Goal: Find specific page/section

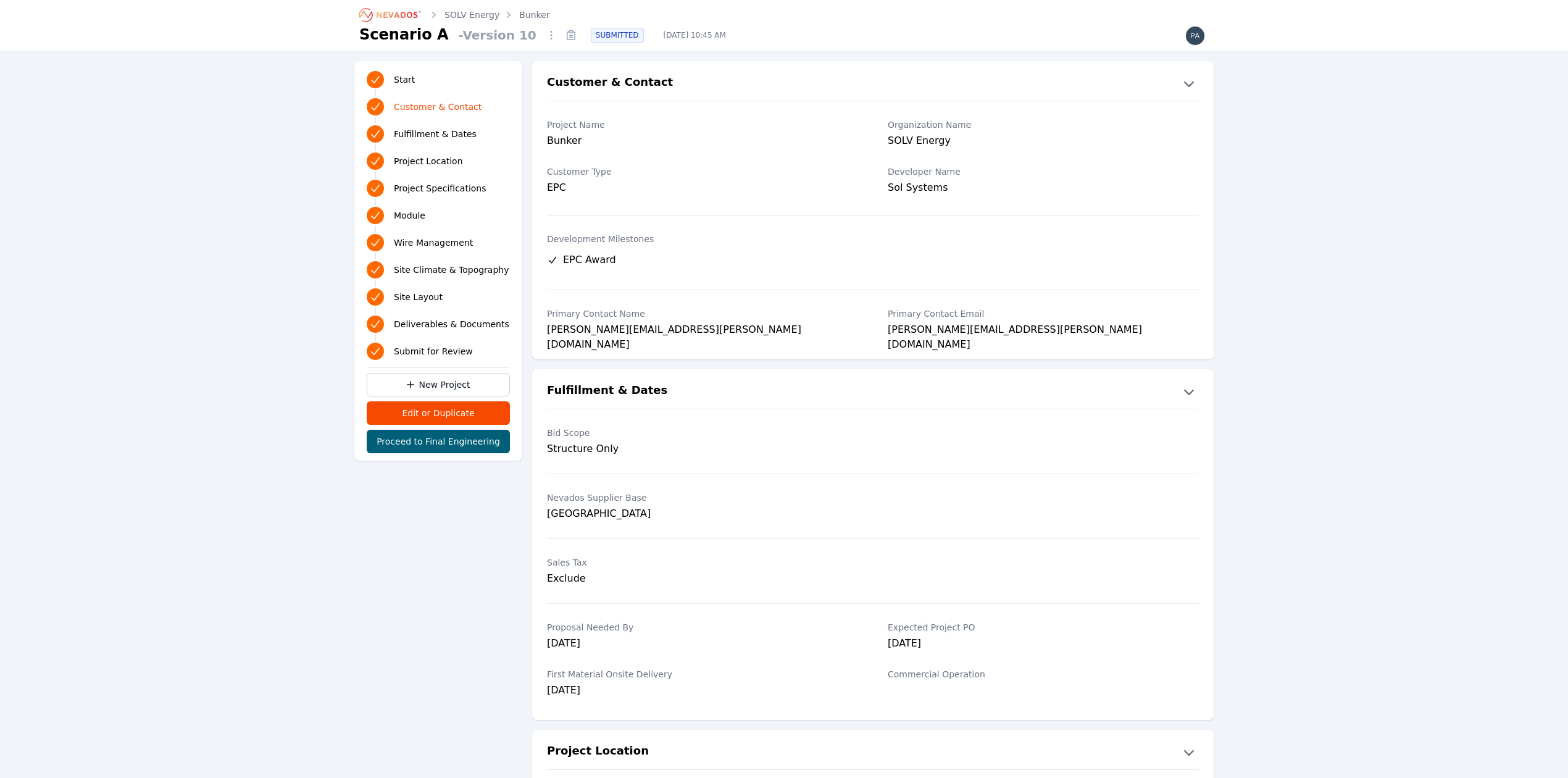
click at [403, 7] on icon "Breadcrumb" at bounding box center [390, 14] width 68 height 20
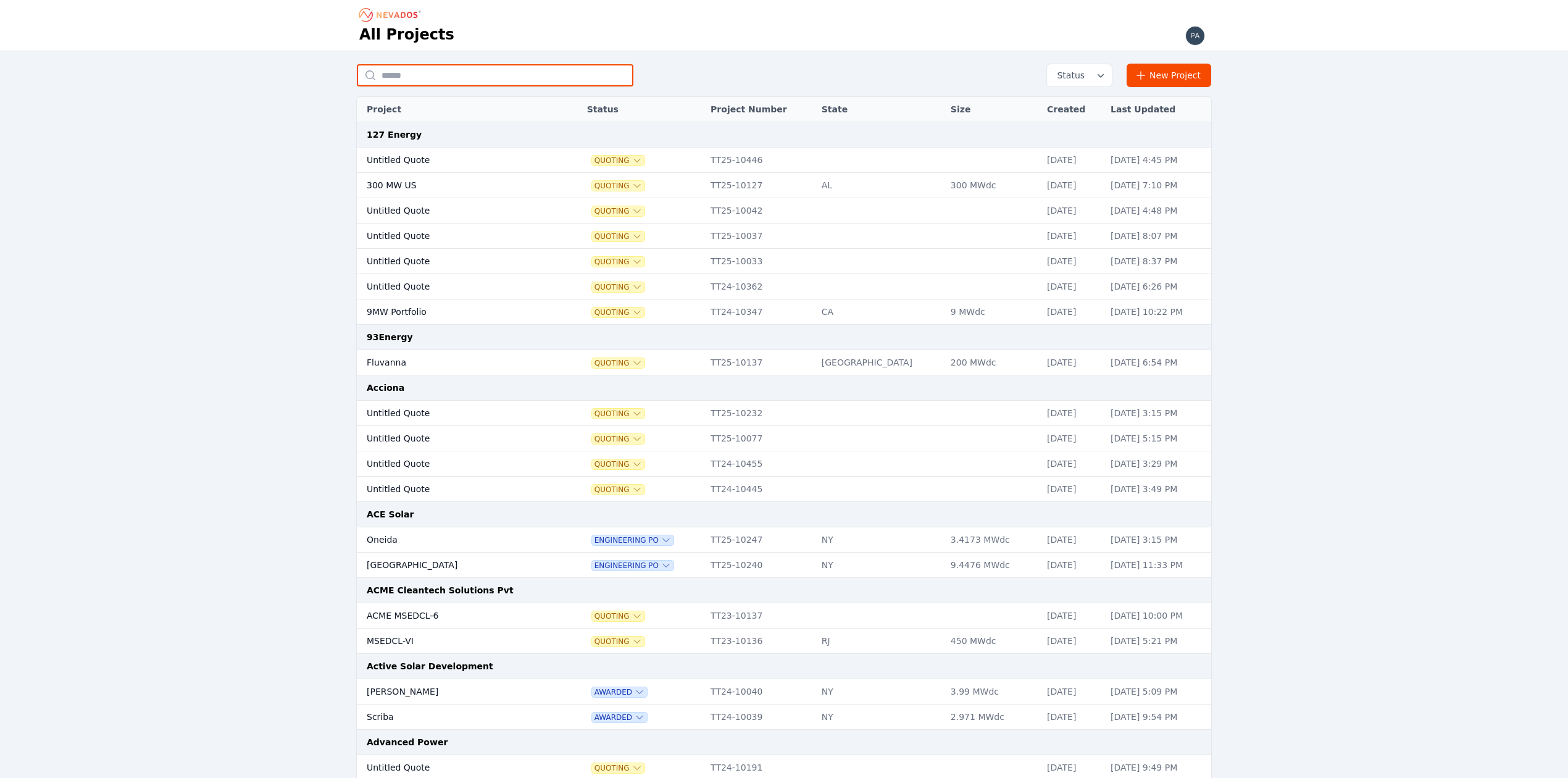
drag, startPoint x: 440, startPoint y: 69, endPoint x: 238, endPoint y: 134, distance: 212.2
click at [440, 69] on input "text" at bounding box center [494, 76] width 276 height 22
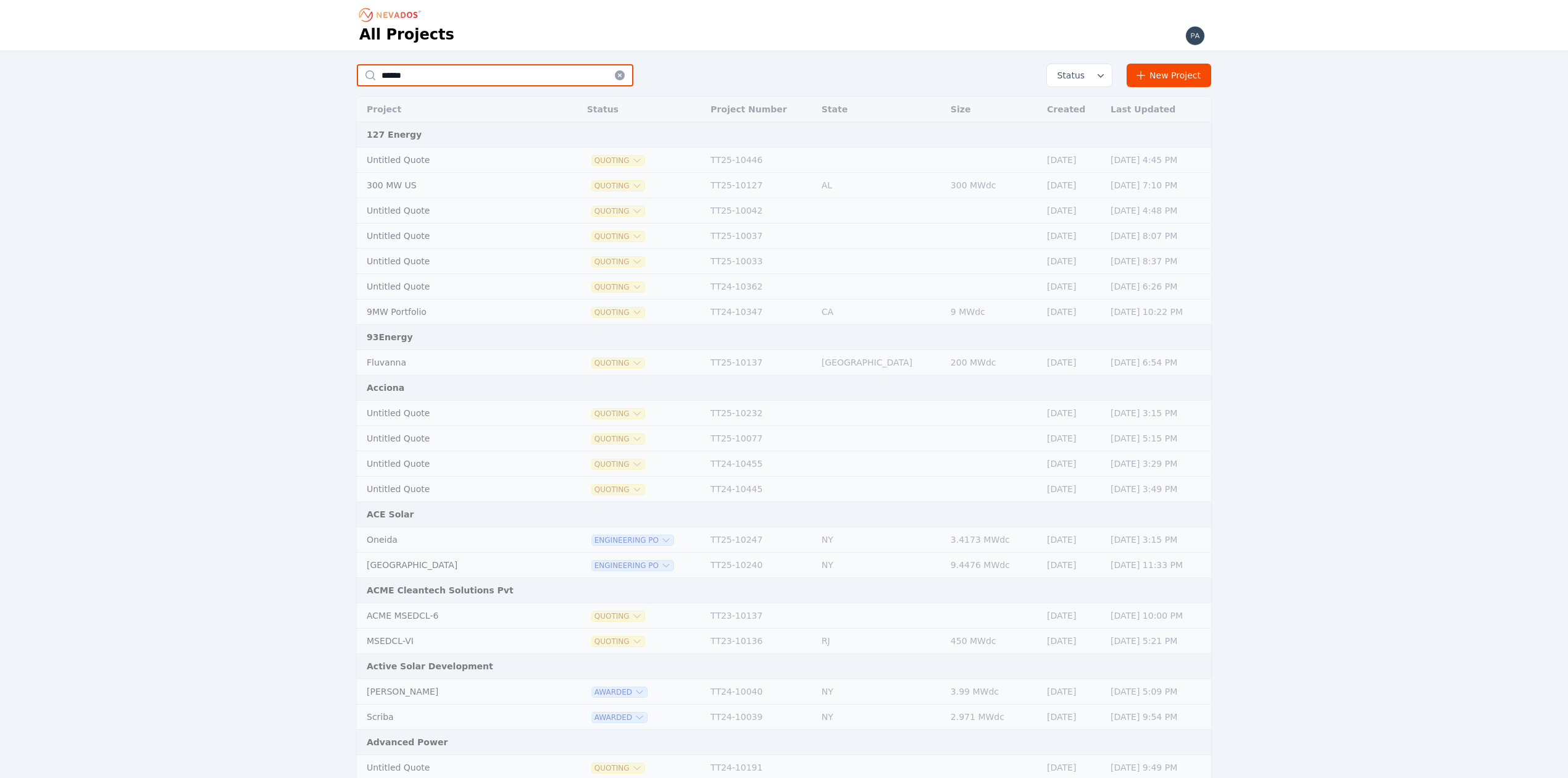
type input "******"
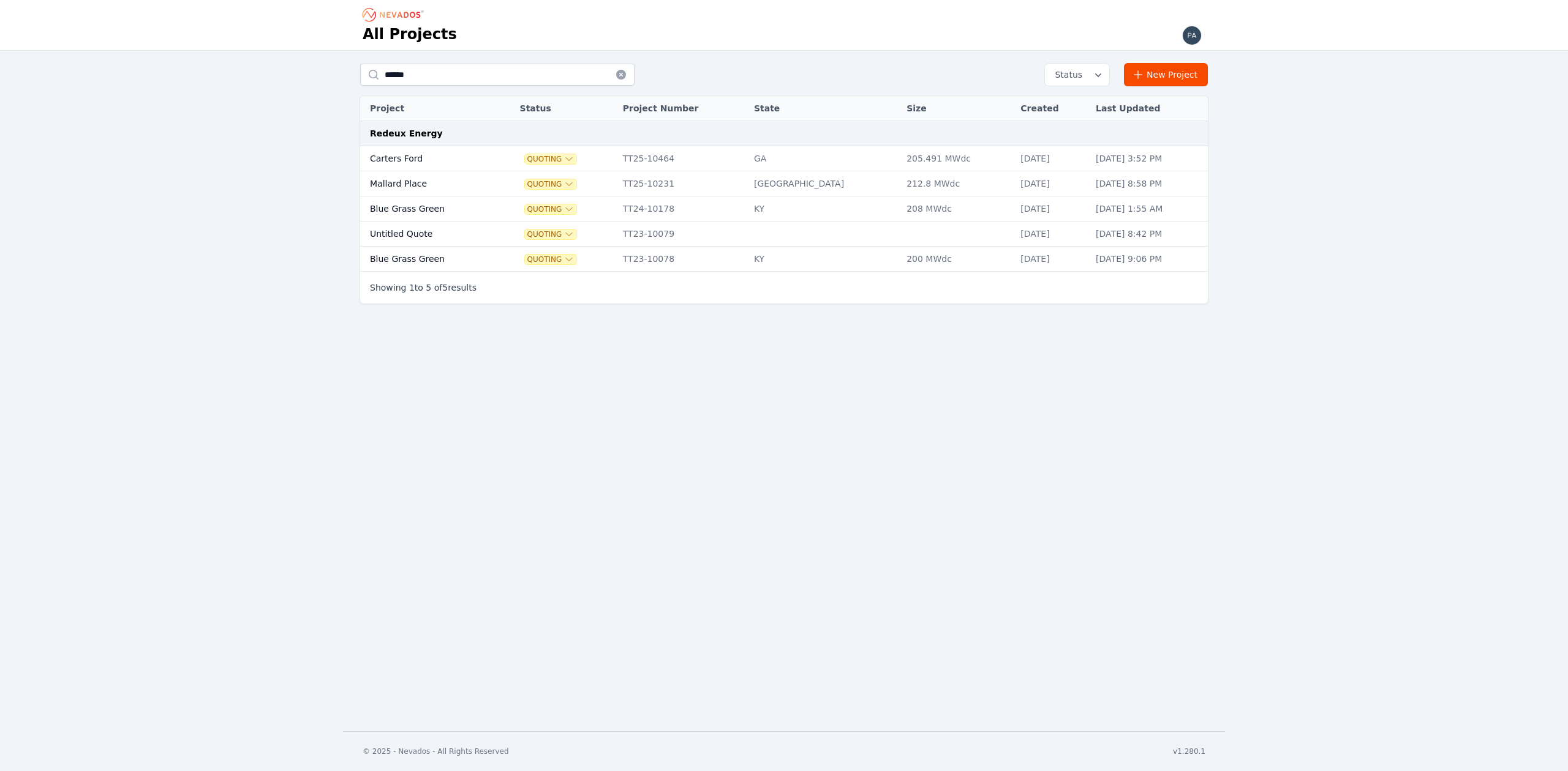
click at [459, 157] on td "Carters Ford" at bounding box center [427, 159] width 135 height 25
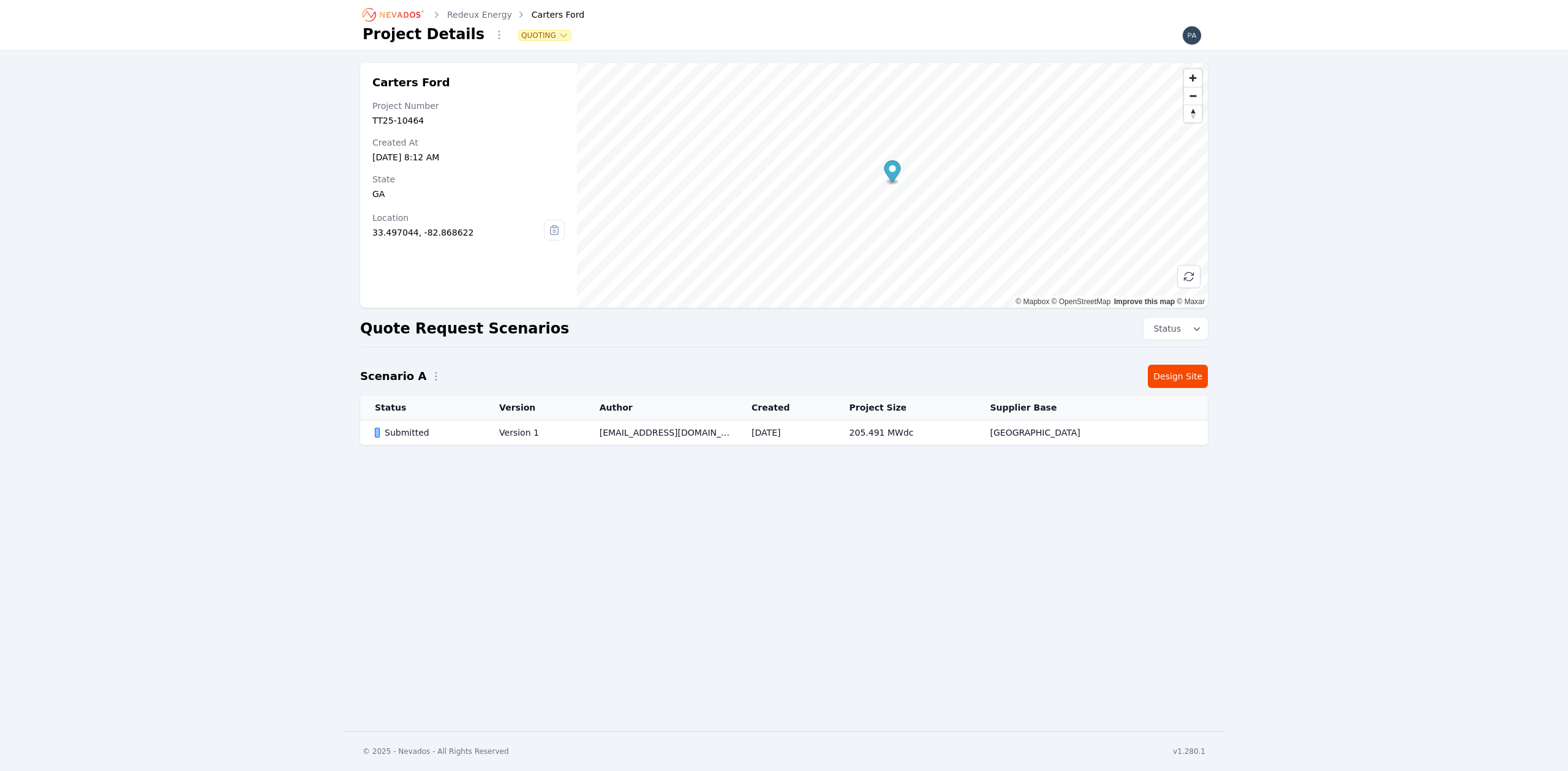
click at [430, 427] on div "Submitted" at bounding box center [426, 433] width 103 height 13
